Goal: Task Accomplishment & Management: Use online tool/utility

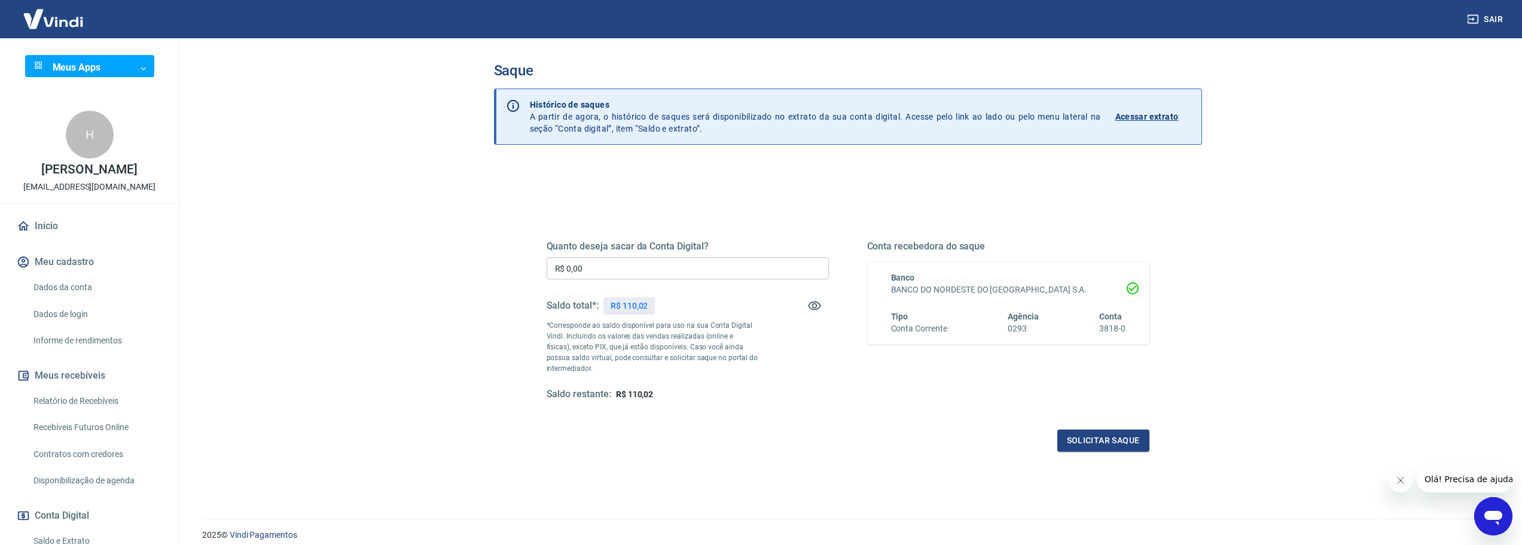
click at [695, 262] on input "R$ 0,00" at bounding box center [687, 268] width 282 height 22
type input "R$ 110,00"
click at [1111, 453] on div "Quanto deseja sacar da Conta Digital? R$ 110,00 ​ Saldo total*: R$ 110,02 *Corr…" at bounding box center [847, 327] width 631 height 278
click at [1110, 447] on button "Solicitar saque" at bounding box center [1103, 440] width 92 height 22
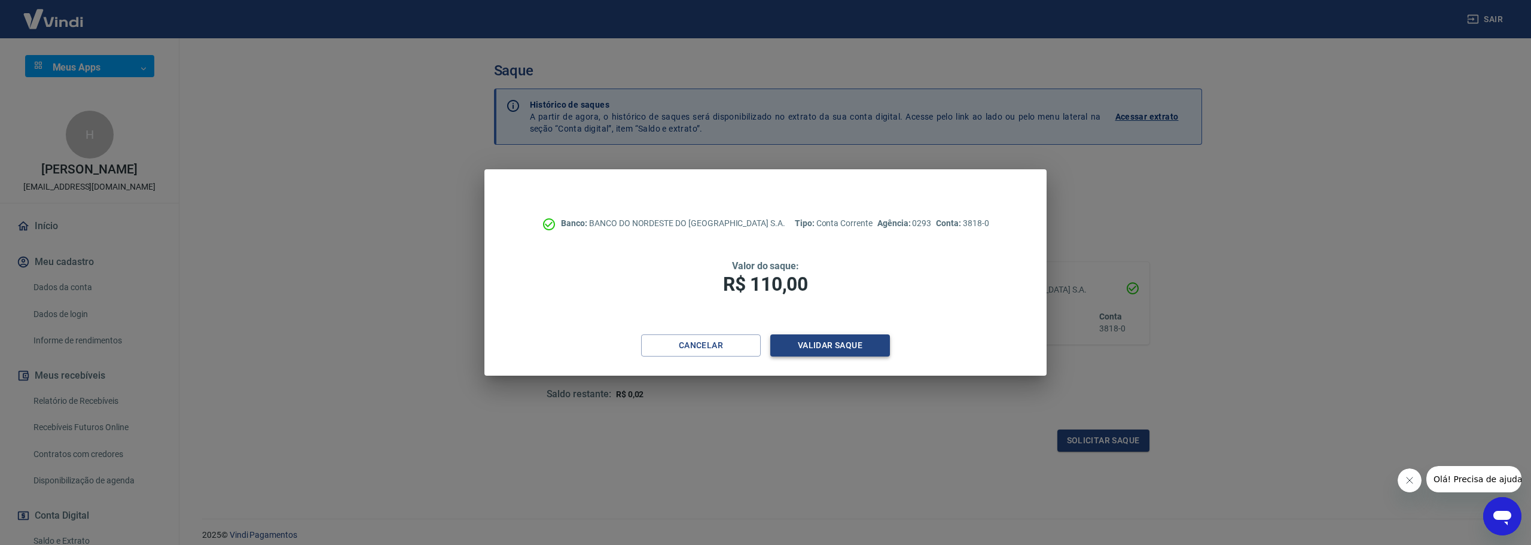
click at [843, 343] on button "Validar saque" at bounding box center [830, 345] width 120 height 22
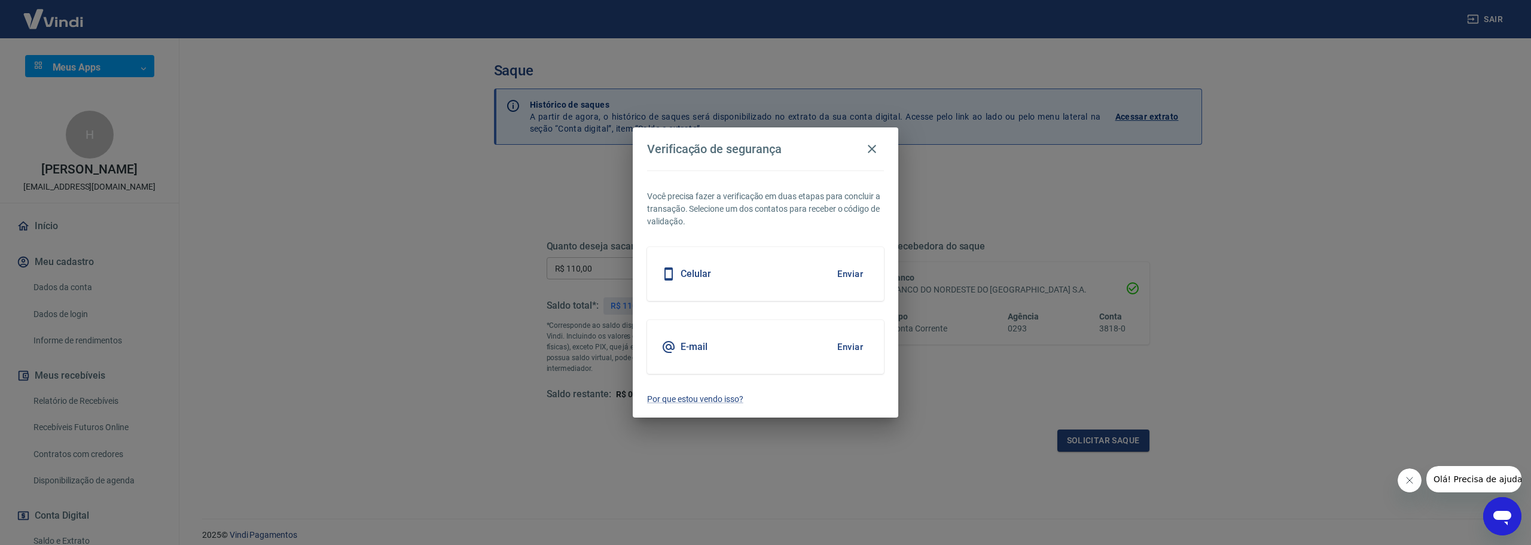
click at [847, 275] on button "Enviar" at bounding box center [849, 273] width 39 height 25
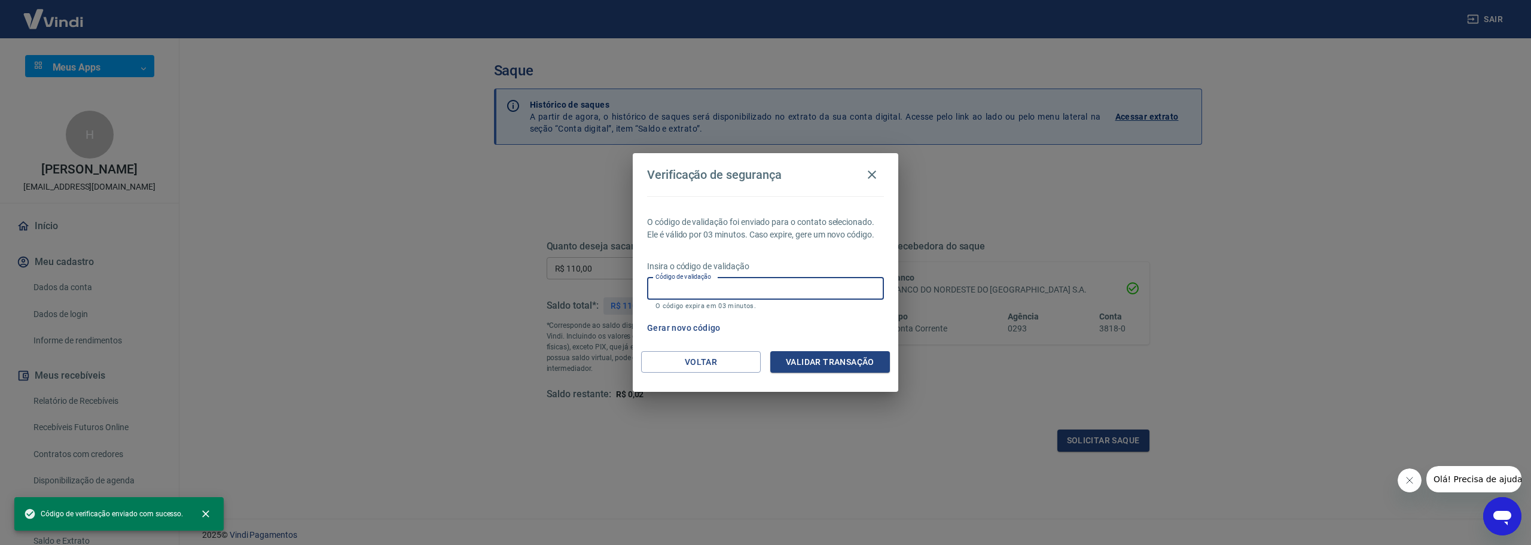
click at [772, 281] on input "Código de validação" at bounding box center [765, 288] width 237 height 22
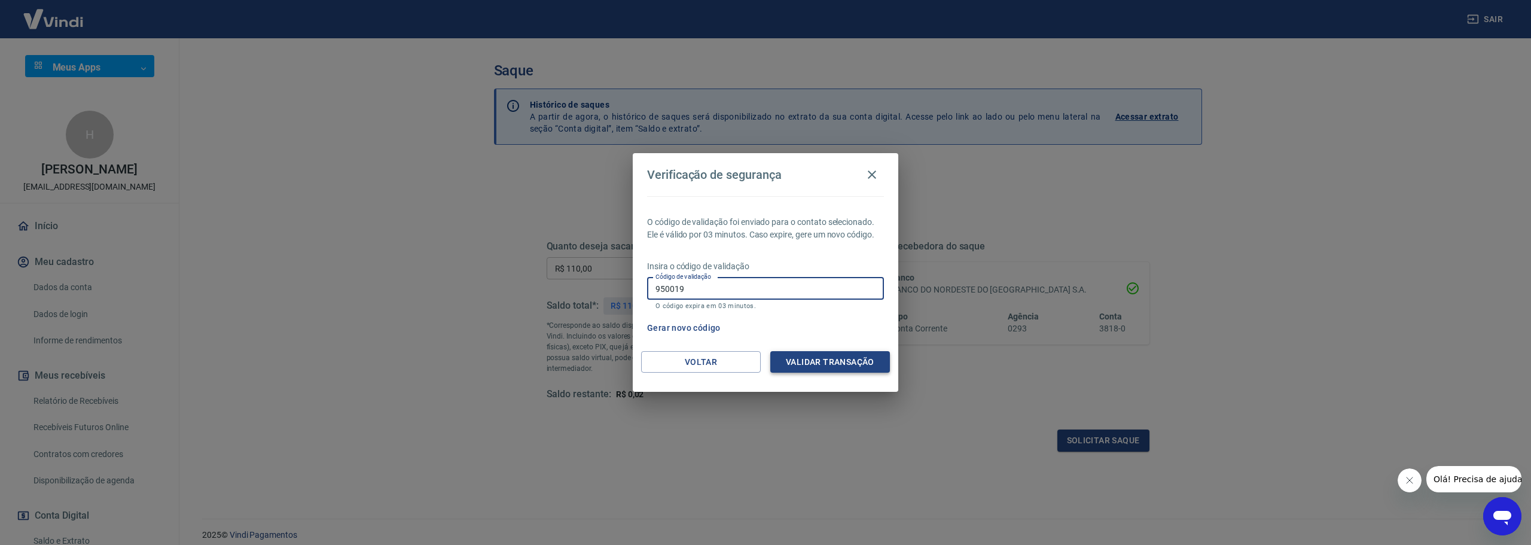
type input "950019"
click at [843, 363] on button "Validar transação" at bounding box center [830, 362] width 120 height 22
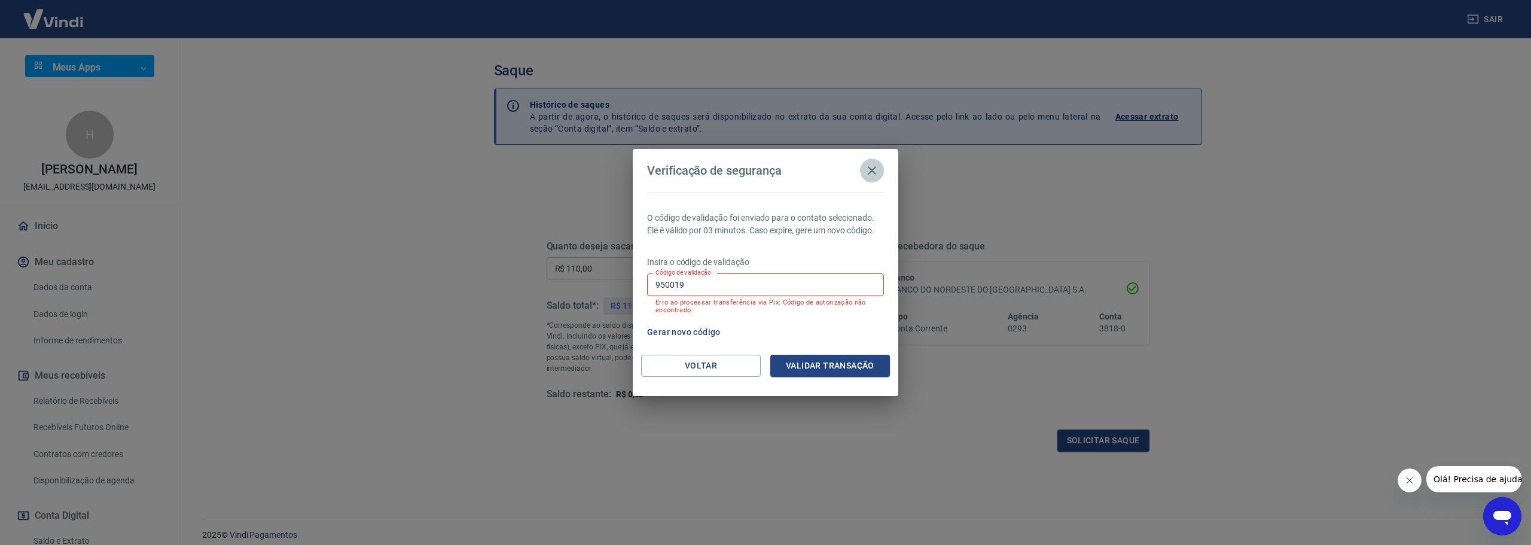
click at [873, 168] on icon "button" at bounding box center [872, 170] width 14 height 14
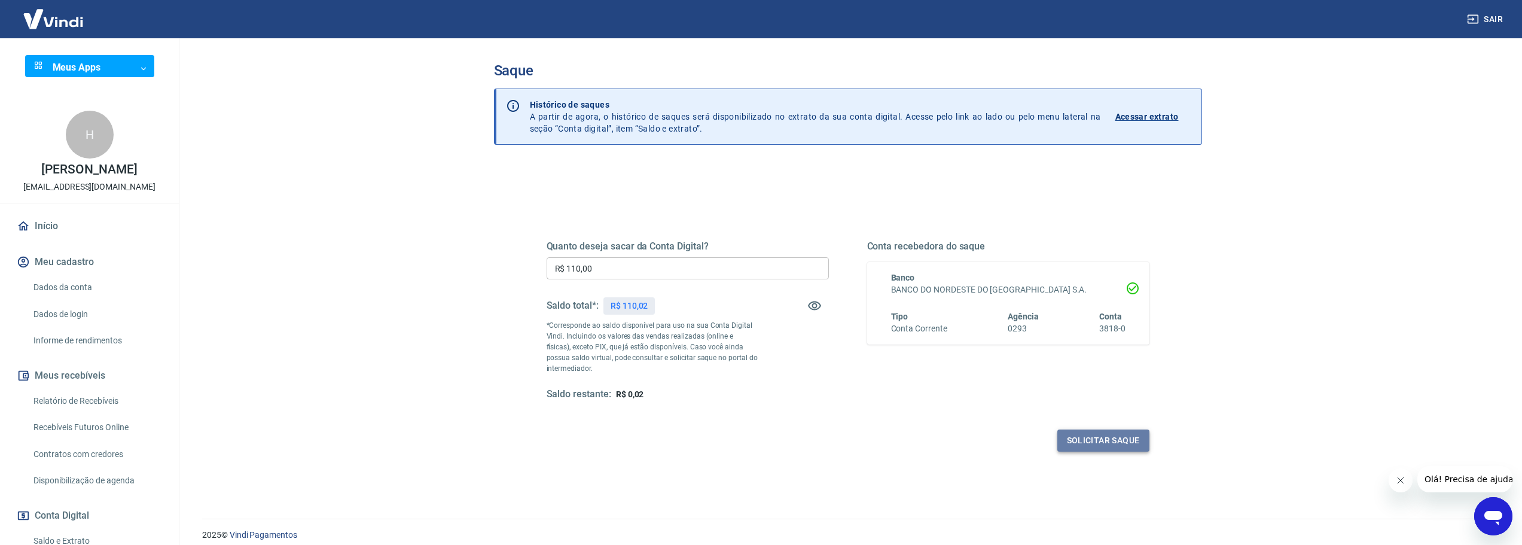
click at [1092, 438] on button "Solicitar saque" at bounding box center [1103, 440] width 92 height 22
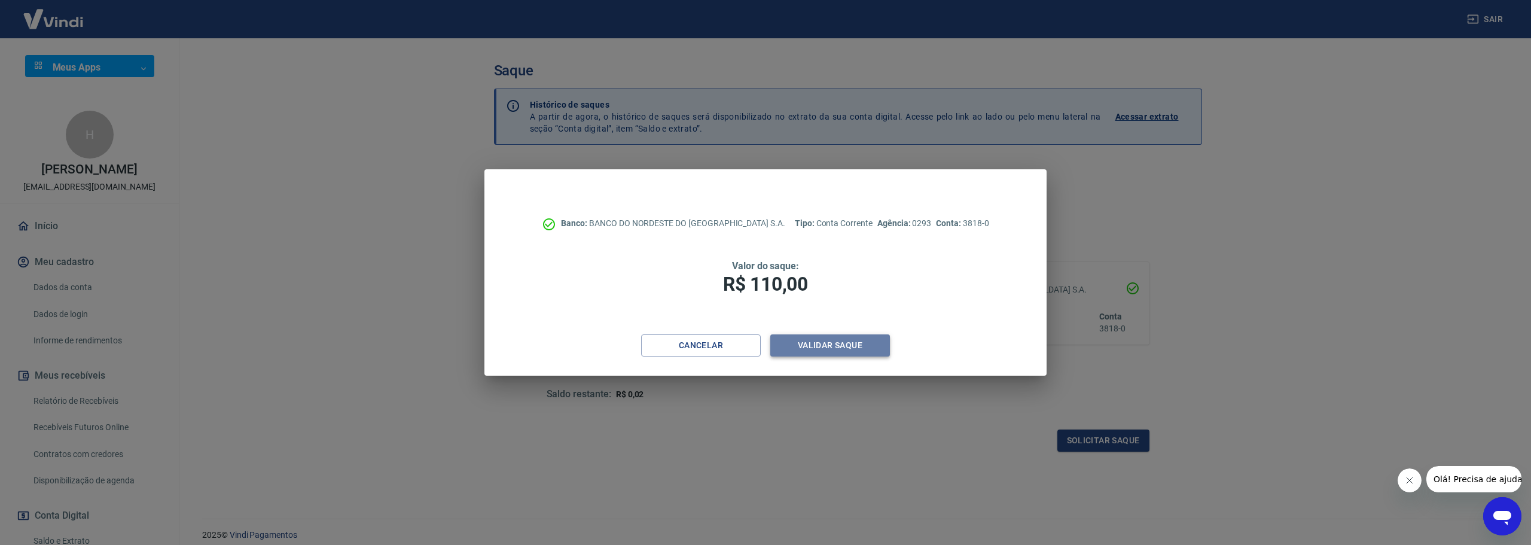
click at [838, 342] on button "Validar saque" at bounding box center [830, 345] width 120 height 22
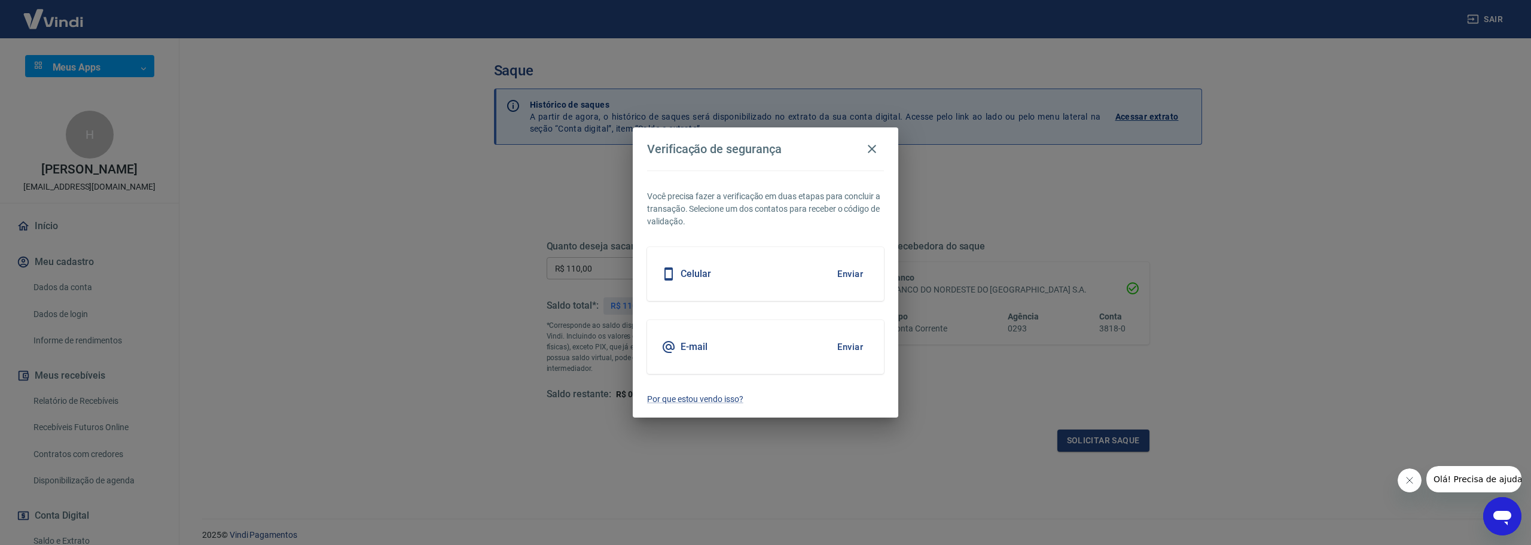
click at [853, 344] on button "Enviar" at bounding box center [849, 346] width 39 height 25
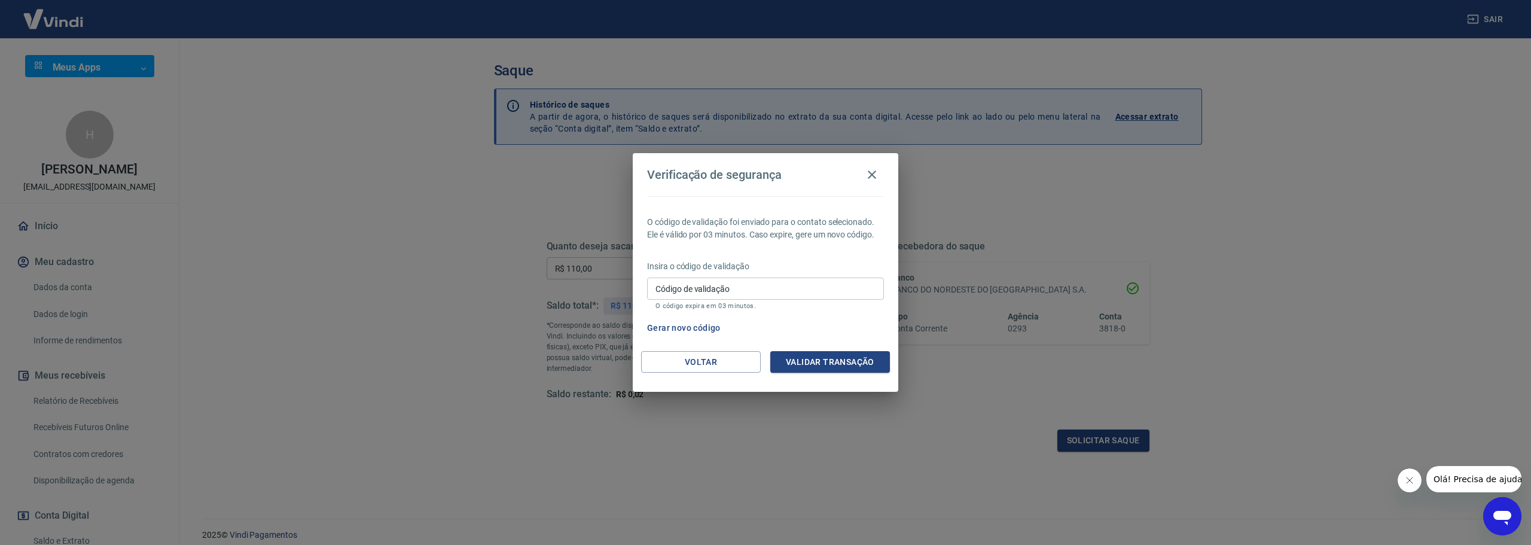
click at [703, 282] on div "Código de validação Código de validação O código expira em 03 minutos." at bounding box center [765, 293] width 237 height 32
type input "517496"
click at [820, 366] on button "Validar transação" at bounding box center [830, 362] width 120 height 22
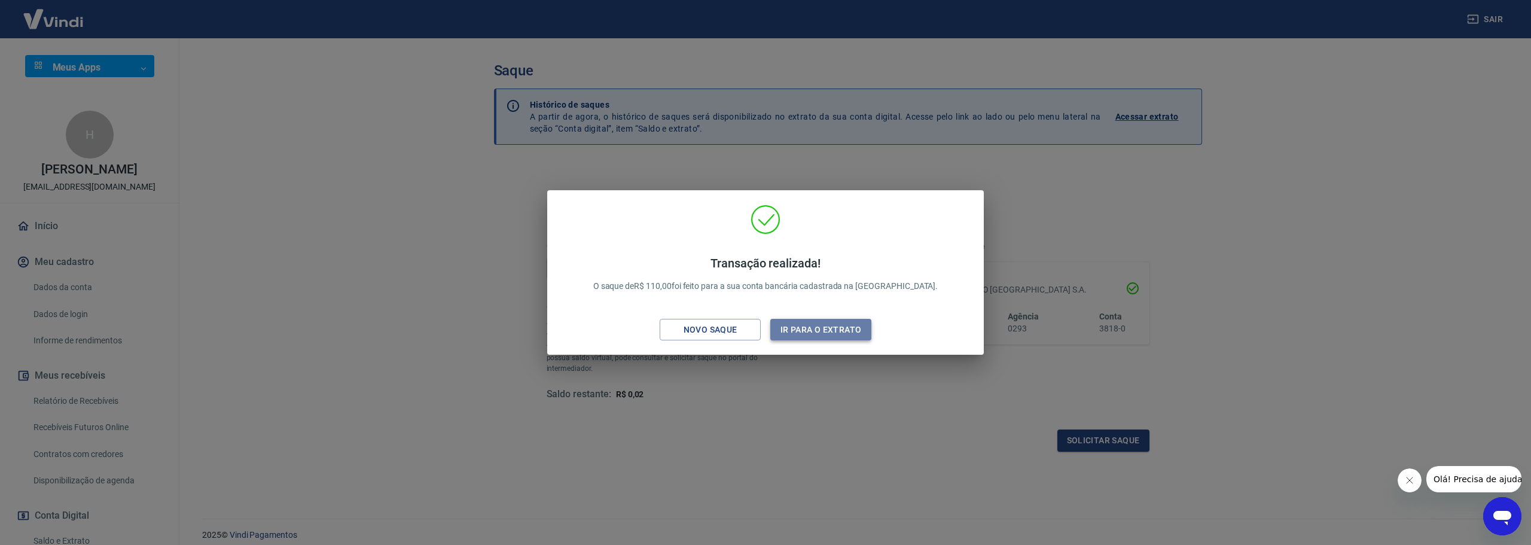
click at [801, 329] on button "Ir para o extrato" at bounding box center [820, 330] width 101 height 22
